Goal: Use online tool/utility: Use online tool/utility

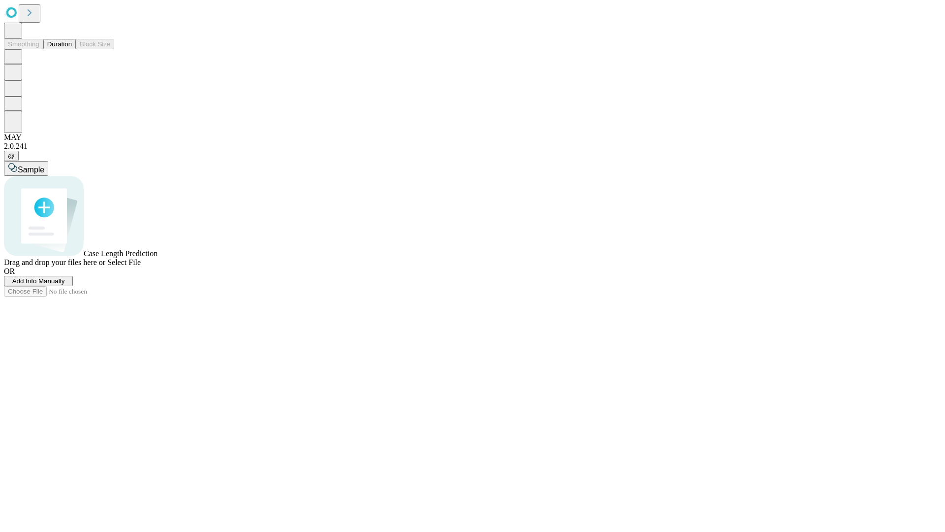
click at [141, 266] on span "Select File" at bounding box center [123, 262] width 33 height 8
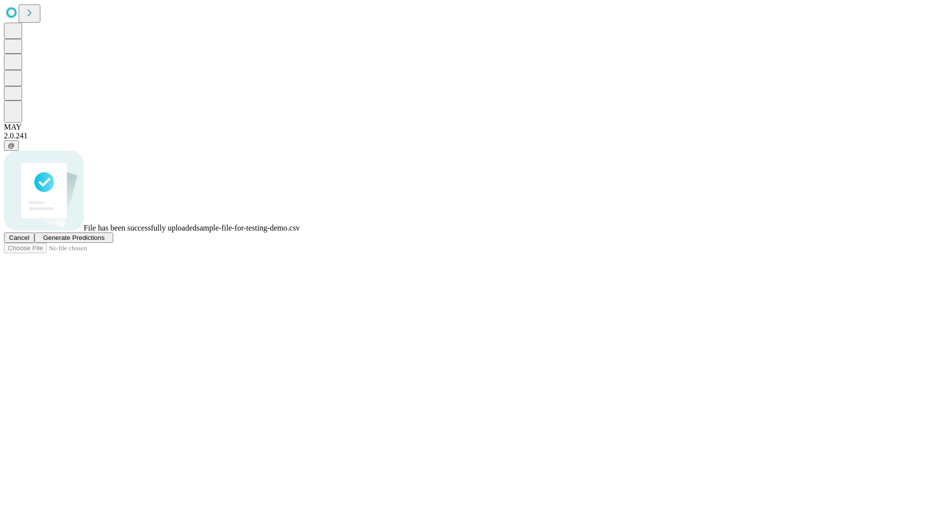
click at [104, 241] on span "Generate Predictions" at bounding box center [74, 237] width 62 height 7
